Goal: Information Seeking & Learning: Learn about a topic

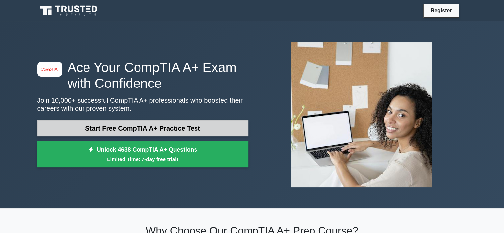
click at [233, 129] on link "Start Free CompTIA A+ Practice Test" at bounding box center [142, 128] width 211 height 16
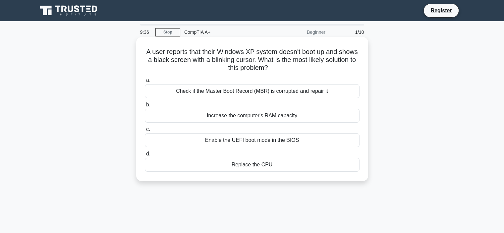
click at [247, 92] on div "Check if the Master Boot Record (MBR) is corrupted and repair it" at bounding box center [252, 91] width 215 height 14
click at [145, 83] on input "a. Check if the Master Boot Record (MBR) is corrupted and repair it" at bounding box center [145, 80] width 0 height 4
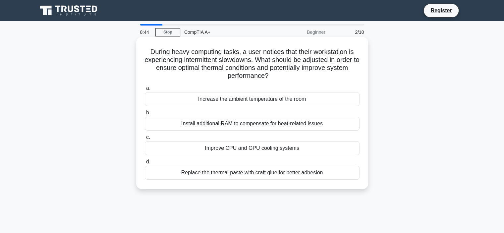
click at [242, 149] on div "Improve CPU and GPU cooling systems" at bounding box center [252, 148] width 215 height 14
click at [145, 140] on input "c. Improve CPU and GPU cooling systems" at bounding box center [145, 137] width 0 height 4
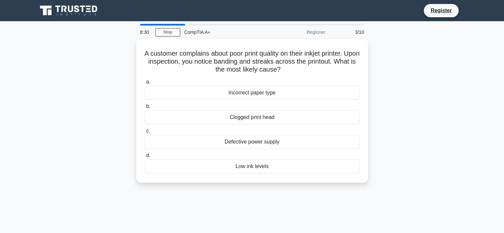
drag, startPoint x: 295, startPoint y: 70, endPoint x: 134, endPoint y: 55, distance: 161.1
click at [134, 55] on div "A customer complains about poor print quality on their inkjet printer. Upon ins…" at bounding box center [252, 115] width 438 height 152
copy h5 "A customer complains about poor print quality on their inkjet printer. Upon ins…"
click at [407, 113] on div "A customer complains about poor print quality on their inkjet printer. Upon ins…" at bounding box center [252, 115] width 438 height 152
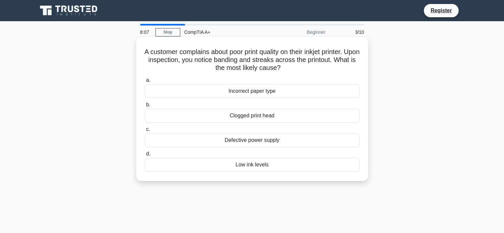
click at [263, 117] on div "Clogged print head" at bounding box center [252, 116] width 215 height 14
click at [145, 107] on input "b. Clogged print head" at bounding box center [145, 105] width 0 height 4
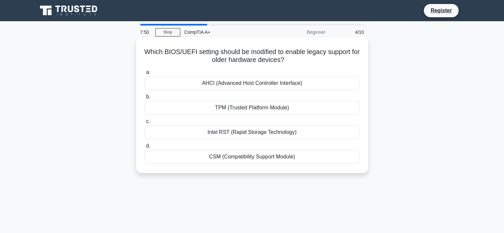
click at [243, 160] on div "CSM (Compatibility Support Module)" at bounding box center [252, 157] width 215 height 14
click at [145, 148] on input "d. CSM (Compatibility Support Module)" at bounding box center [145, 146] width 0 height 4
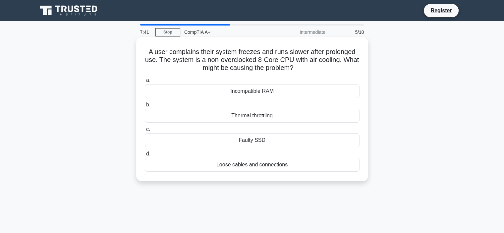
click at [327, 54] on h5 "A user complains their system freezes and runs slower after prolonged use. The …" at bounding box center [252, 60] width 216 height 25
drag, startPoint x: 328, startPoint y: 54, endPoint x: 343, endPoint y: 50, distance: 15.7
click at [337, 51] on h5 "A user complains their system freezes and runs slower after prolonged use. The …" at bounding box center [252, 60] width 216 height 25
drag, startPoint x: 343, startPoint y: 50, endPoint x: 337, endPoint y: 54, distance: 7.0
click at [354, 50] on h5 "A user complains their system freezes and runs slower after prolonged use. The …" at bounding box center [252, 60] width 216 height 25
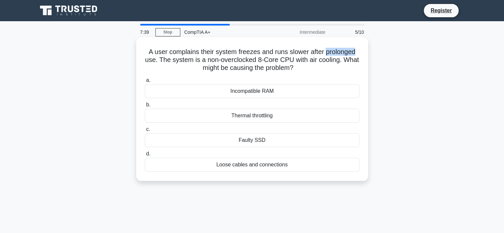
drag, startPoint x: 326, startPoint y: 53, endPoint x: 363, endPoint y: 53, distance: 37.1
click at [363, 53] on div "A user complains their system freezes and runs slower after prolonged use. The …" at bounding box center [252, 109] width 227 height 139
copy h5 "prolonged"
click at [288, 118] on div "Thermal throttling" at bounding box center [252, 116] width 215 height 14
click at [145, 107] on input "b. Thermal throttling" at bounding box center [145, 105] width 0 height 4
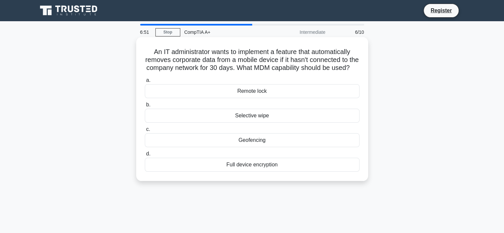
click at [285, 123] on div "Selective wipe" at bounding box center [252, 116] width 215 height 14
click at [145, 107] on input "b. Selective wipe" at bounding box center [145, 105] width 0 height 4
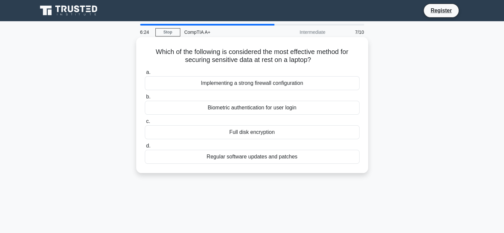
click at [284, 134] on div "Full disk encryption" at bounding box center [252, 132] width 215 height 14
click at [145, 124] on input "c. Full disk encryption" at bounding box center [145, 121] width 0 height 4
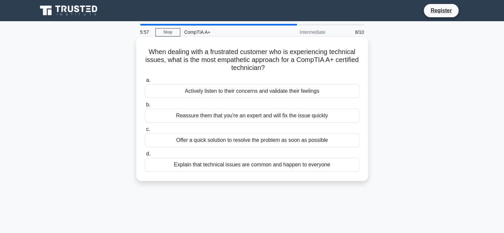
click at [333, 92] on div "Actively listen to their concerns and validate their feelings" at bounding box center [252, 91] width 215 height 14
click at [145, 83] on input "a. Actively listen to their concerns and validate their feelings" at bounding box center [145, 80] width 0 height 4
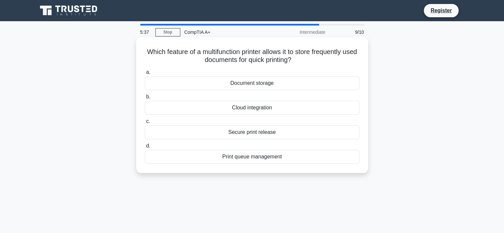
click at [281, 83] on div "Document storage" at bounding box center [252, 83] width 215 height 14
click at [145, 75] on input "a. Document storage" at bounding box center [145, 72] width 0 height 4
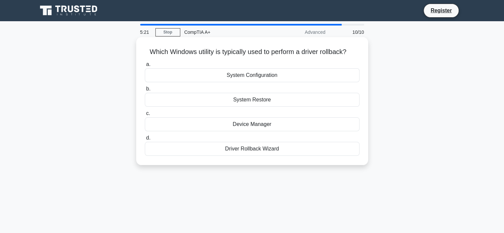
click at [269, 102] on div "System Restore" at bounding box center [252, 100] width 215 height 14
click at [145, 91] on input "b. System Restore" at bounding box center [145, 89] width 0 height 4
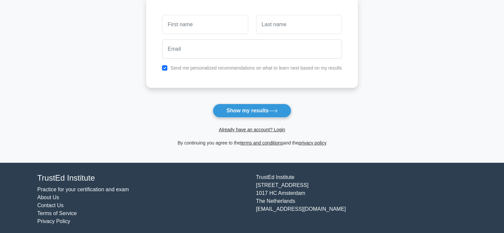
scroll to position [99, 0]
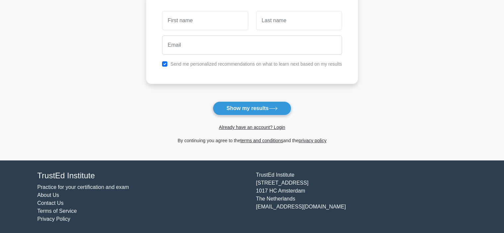
click at [185, 61] on label "Send me personalized recommendations on what to learn next based on my results" at bounding box center [256, 63] width 172 height 5
click at [245, 108] on button "Show my results" at bounding box center [252, 108] width 78 height 14
click at [165, 66] on input "checkbox" at bounding box center [164, 63] width 5 height 5
checkbox input "false"
click at [235, 108] on button "Show my results" at bounding box center [252, 108] width 78 height 14
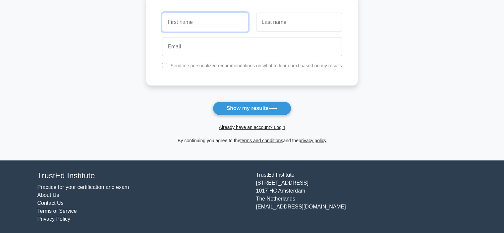
scroll to position [0, 0]
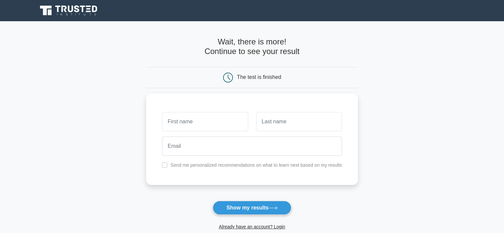
click at [393, 119] on main "Wait, there is more! Continue to see your result The test is finished and the" at bounding box center [252, 140] width 504 height 239
click at [208, 122] on input "text" at bounding box center [205, 119] width 86 height 19
type input "Nattanan"
click at [274, 124] on input "text" at bounding box center [299, 119] width 86 height 19
type input "Muenmaroung"
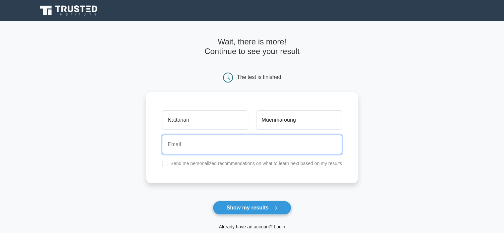
click at [242, 148] on input "email" at bounding box center [252, 144] width 180 height 19
drag, startPoint x: 190, startPoint y: 143, endPoint x: 181, endPoint y: 144, distance: 8.6
click at [181, 144] on input "townwar9@gmail.com" at bounding box center [252, 144] width 180 height 19
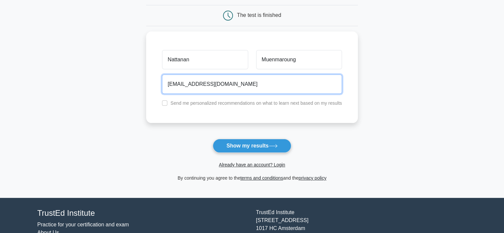
scroll to position [66, 0]
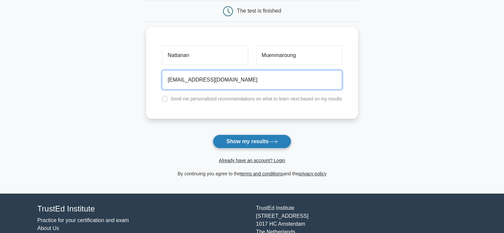
type input "town@gmail.com"
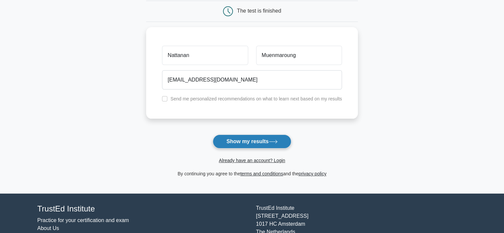
click at [258, 138] on button "Show my results" at bounding box center [252, 142] width 78 height 14
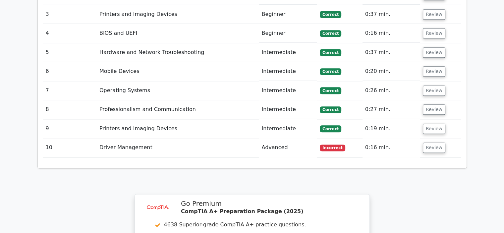
scroll to position [796, 0]
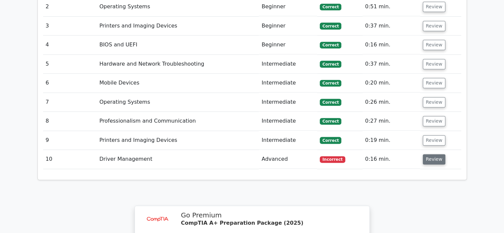
click at [435, 154] on button "Review" at bounding box center [434, 159] width 23 height 10
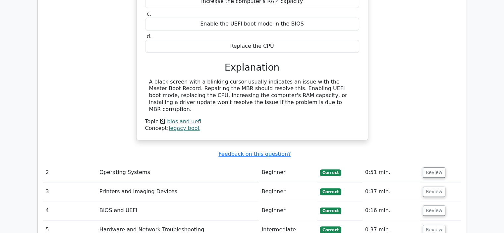
scroll to position [497, 0]
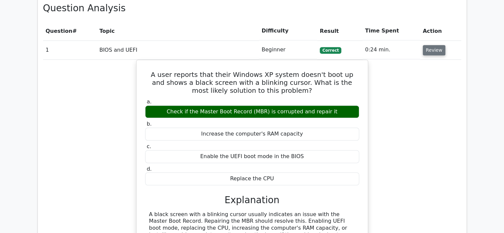
click at [435, 45] on button "Review" at bounding box center [434, 50] width 23 height 10
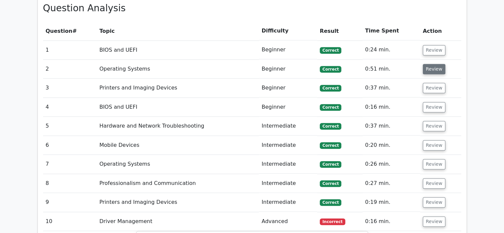
click at [437, 64] on button "Review" at bounding box center [434, 69] width 23 height 10
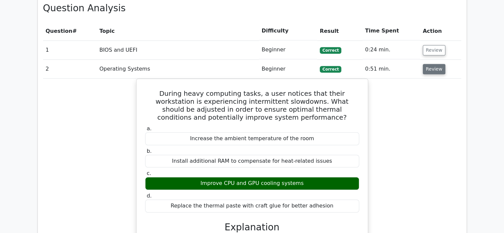
click at [436, 64] on button "Review" at bounding box center [434, 69] width 23 height 10
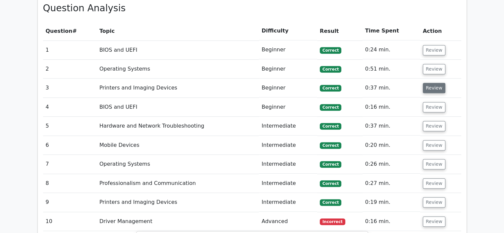
click at [436, 83] on button "Review" at bounding box center [434, 88] width 23 height 10
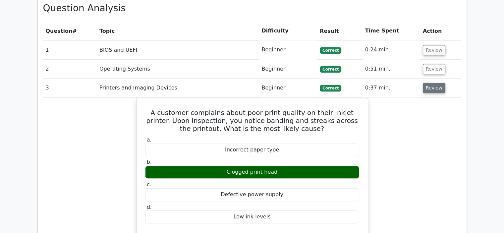
click at [436, 83] on button "Review" at bounding box center [434, 88] width 23 height 10
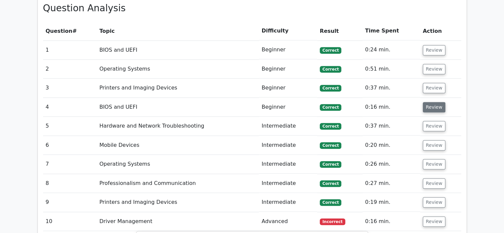
click at [435, 102] on button "Review" at bounding box center [434, 107] width 23 height 10
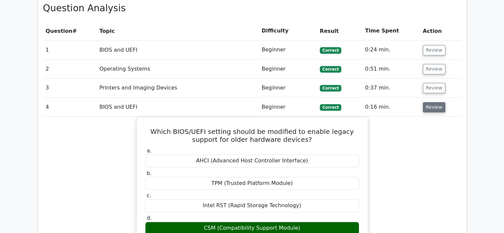
click at [435, 102] on button "Review" at bounding box center [434, 107] width 23 height 10
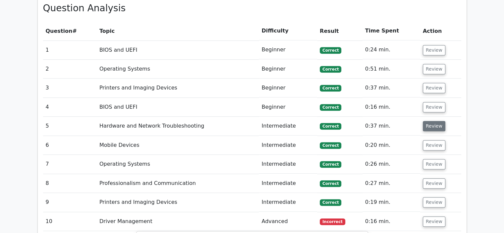
click at [439, 121] on button "Review" at bounding box center [434, 126] width 23 height 10
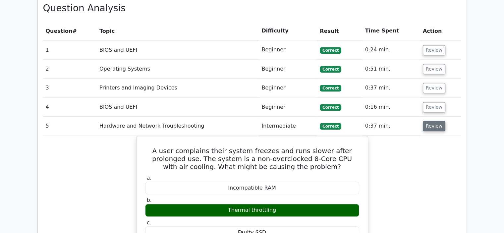
click at [439, 121] on button "Review" at bounding box center [434, 126] width 23 height 10
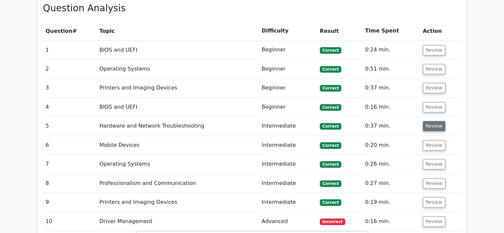
scroll to position [530, 0]
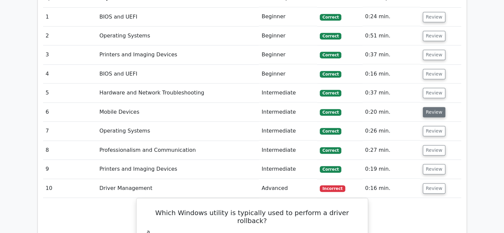
click at [437, 107] on button "Review" at bounding box center [434, 112] width 23 height 10
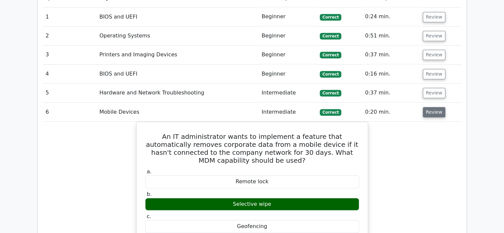
click at [437, 107] on button "Review" at bounding box center [434, 112] width 23 height 10
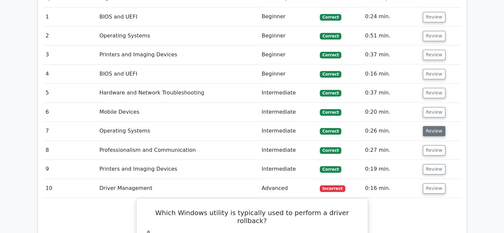
click at [436, 126] on button "Review" at bounding box center [434, 131] width 23 height 10
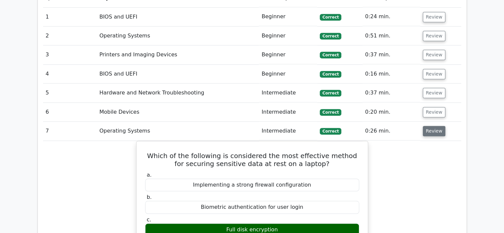
click at [436, 126] on button "Review" at bounding box center [434, 131] width 23 height 10
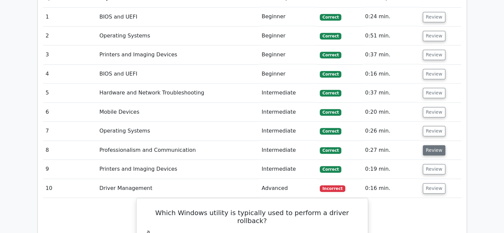
click at [437, 145] on button "Review" at bounding box center [434, 150] width 23 height 10
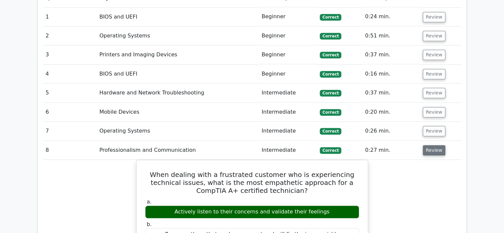
click at [437, 145] on button "Review" at bounding box center [434, 150] width 23 height 10
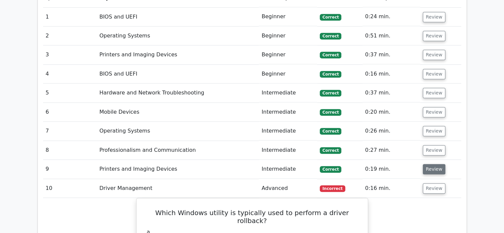
click at [434, 164] on button "Review" at bounding box center [434, 169] width 23 height 10
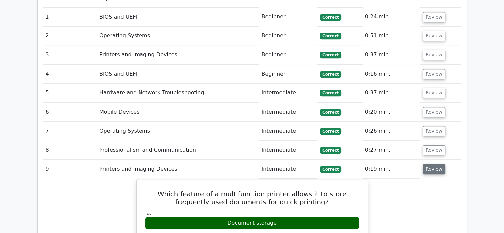
click at [436, 164] on button "Review" at bounding box center [434, 169] width 23 height 10
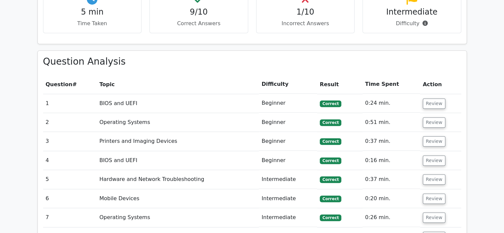
scroll to position [398, 0]
